Goal: Find specific page/section: Find specific page/section

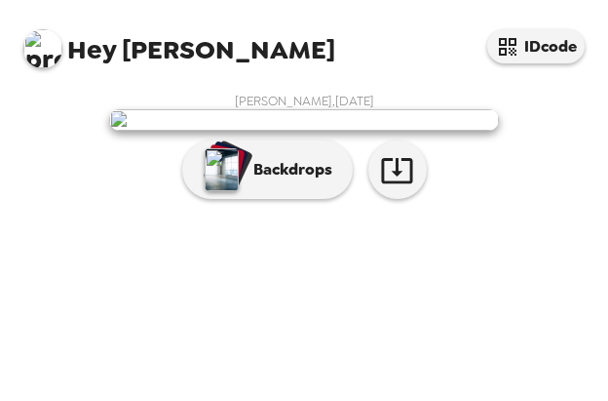
scroll to position [304, 0]
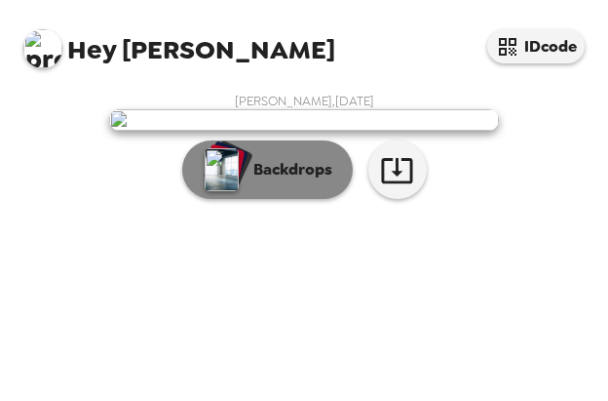
click at [280, 181] on p "Backdrops" at bounding box center [288, 169] width 89 height 23
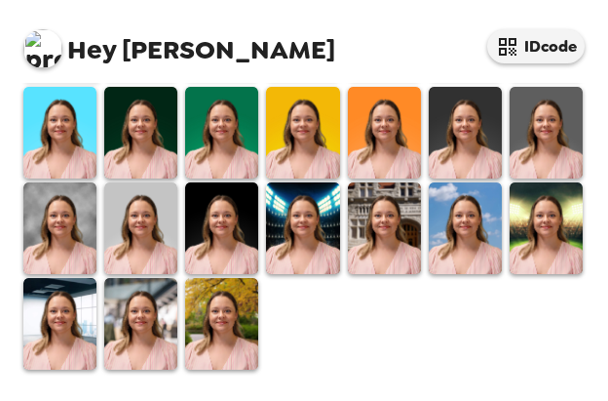
scroll to position [368, 0]
drag, startPoint x: 579, startPoint y: 343, endPoint x: 561, endPoint y: 343, distance: 18.5
click at [575, 344] on div at bounding box center [307, 178] width 577 height 386
click at [541, 79] on img at bounding box center [546, 33] width 73 height 92
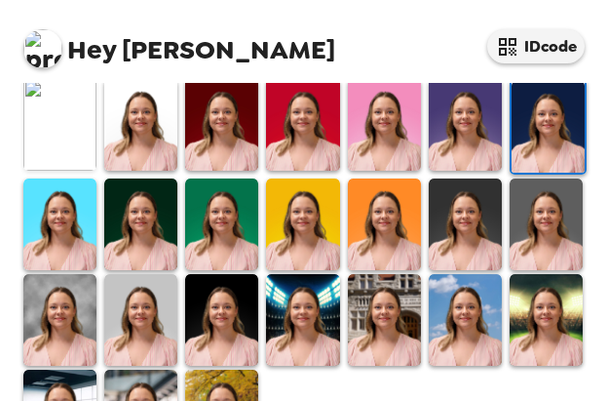
scroll to position [585, 0]
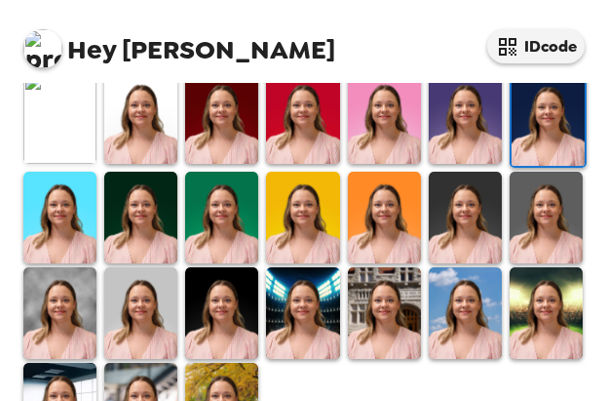
click at [211, 213] on img at bounding box center [221, 218] width 73 height 92
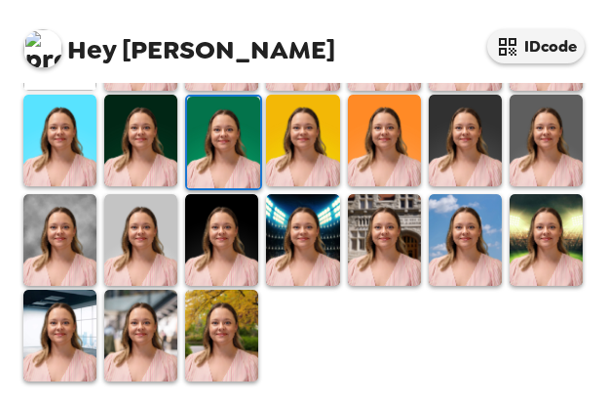
scroll to position [659, 0]
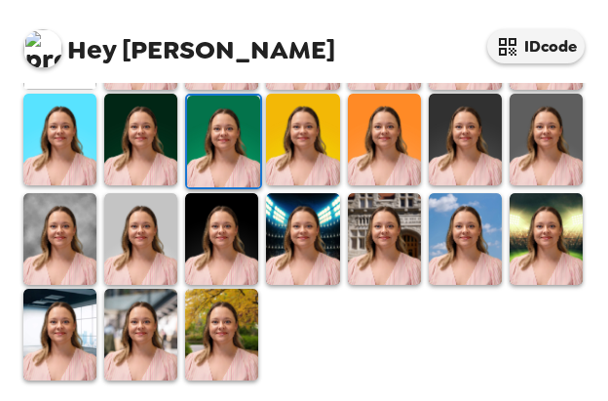
click at [148, 319] on img at bounding box center [140, 335] width 73 height 92
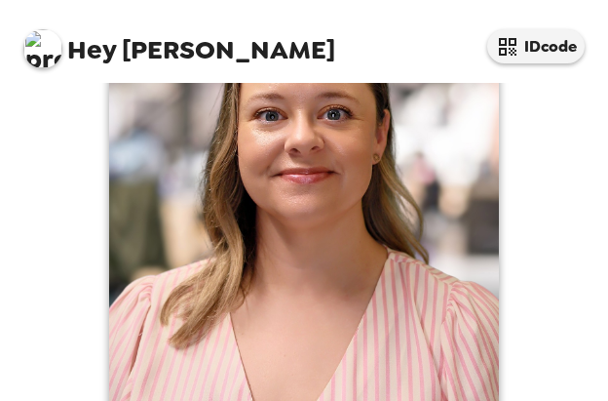
scroll to position [74, 0]
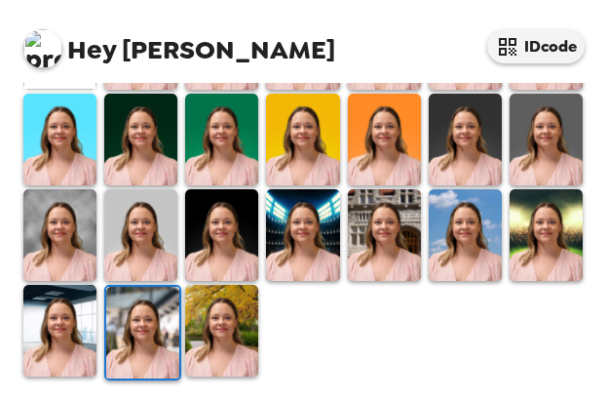
click at [229, 312] on img at bounding box center [221, 331] width 73 height 92
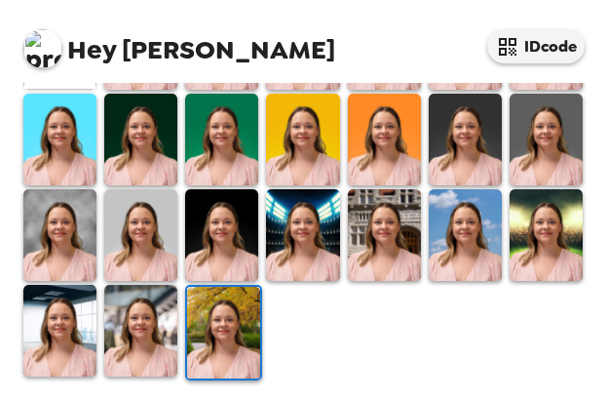
click at [66, 305] on img at bounding box center [59, 331] width 73 height 92
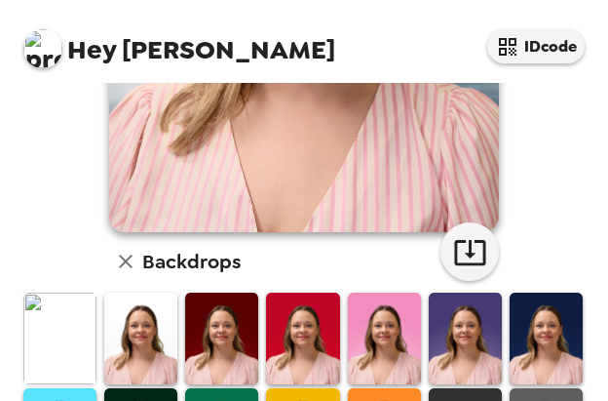
scroll to position [464, 0]
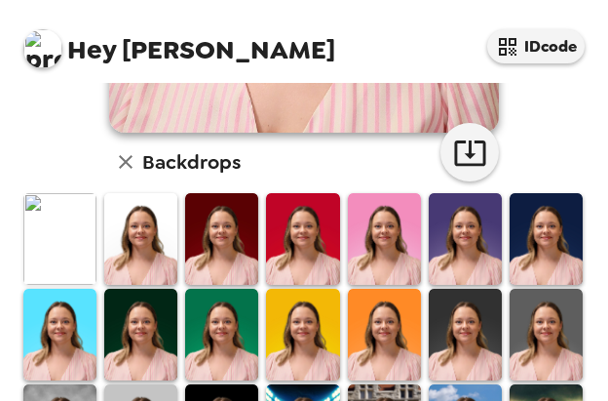
click at [69, 235] on img at bounding box center [59, 239] width 73 height 92
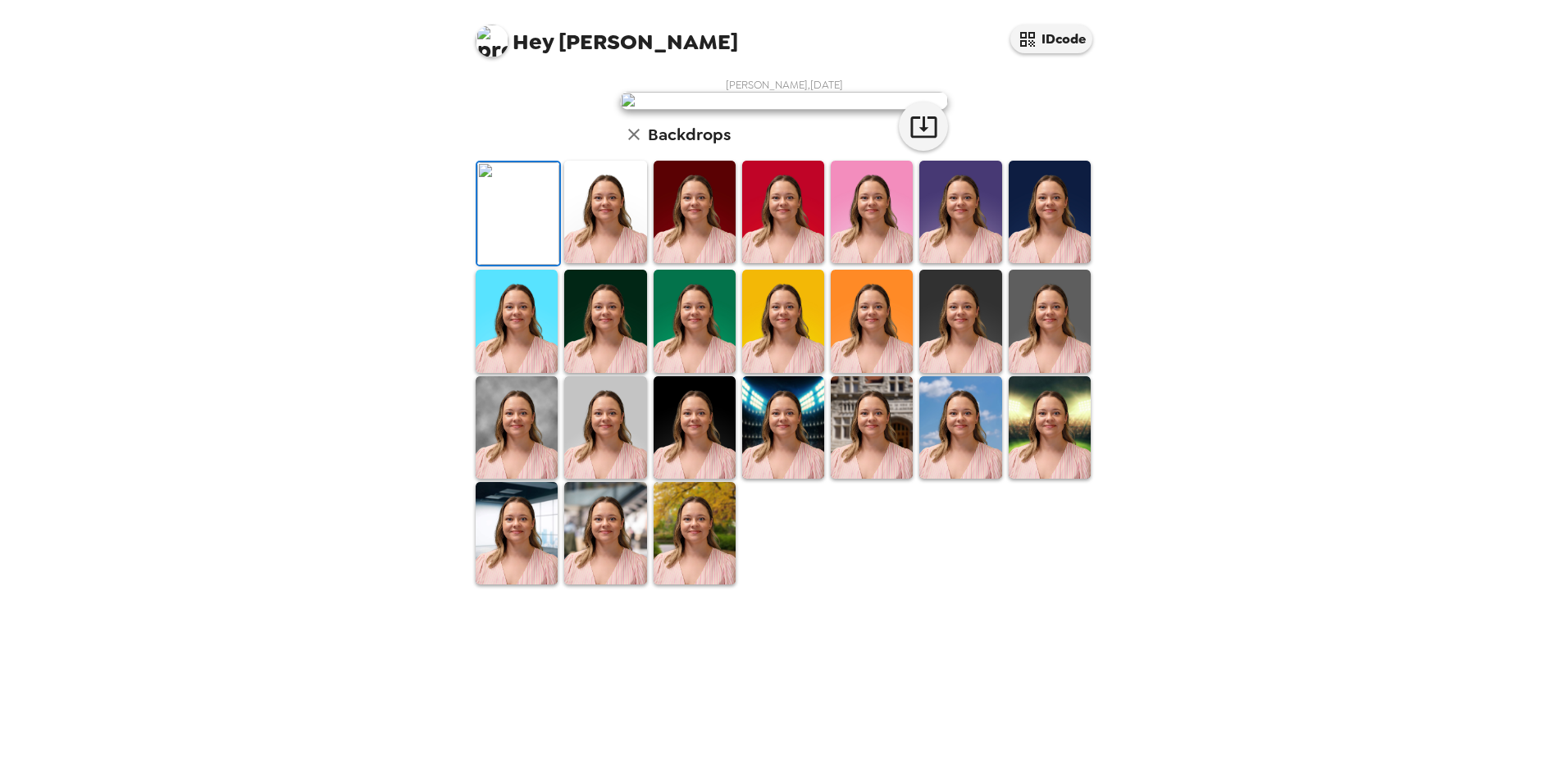
scroll to position [0, 0]
click at [919, 141] on icon "button" at bounding box center [924, 127] width 29 height 29
click at [920, 141] on icon "button" at bounding box center [924, 127] width 29 height 29
click at [628, 140] on icon "button" at bounding box center [634, 135] width 12 height 12
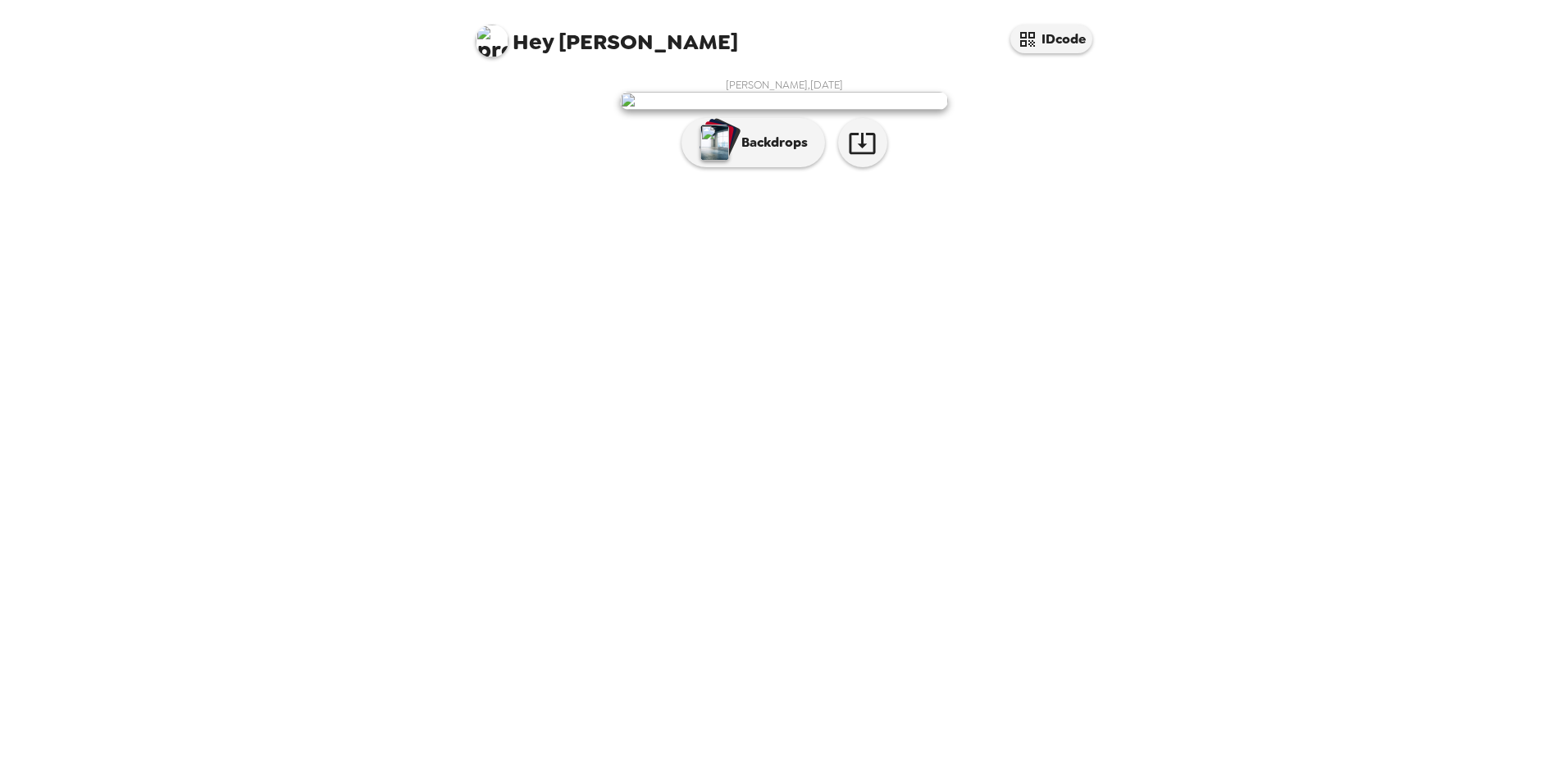
click at [786, 110] on img at bounding box center [784, 100] width 328 height 18
